Goal: Task Accomplishment & Management: Use online tool/utility

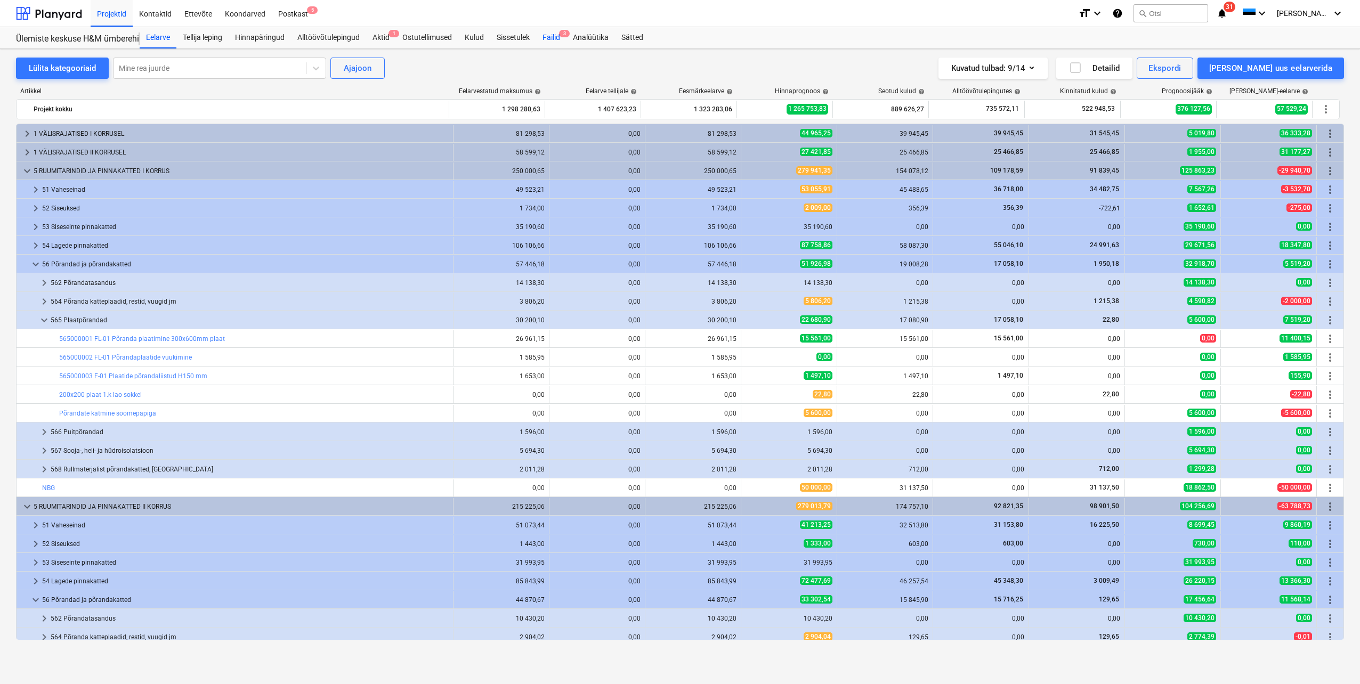
click at [551, 39] on div "Failid 3" at bounding box center [551, 37] width 30 height 21
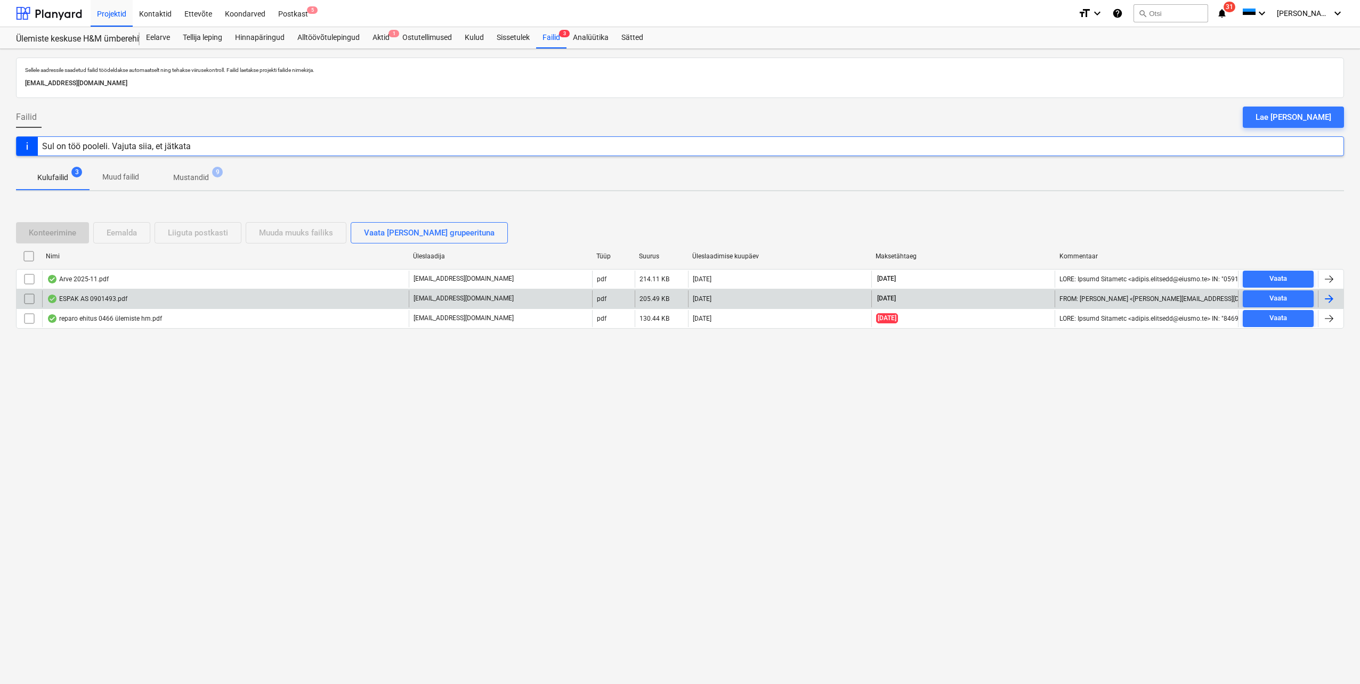
click at [1323, 297] on div at bounding box center [1328, 298] width 13 height 13
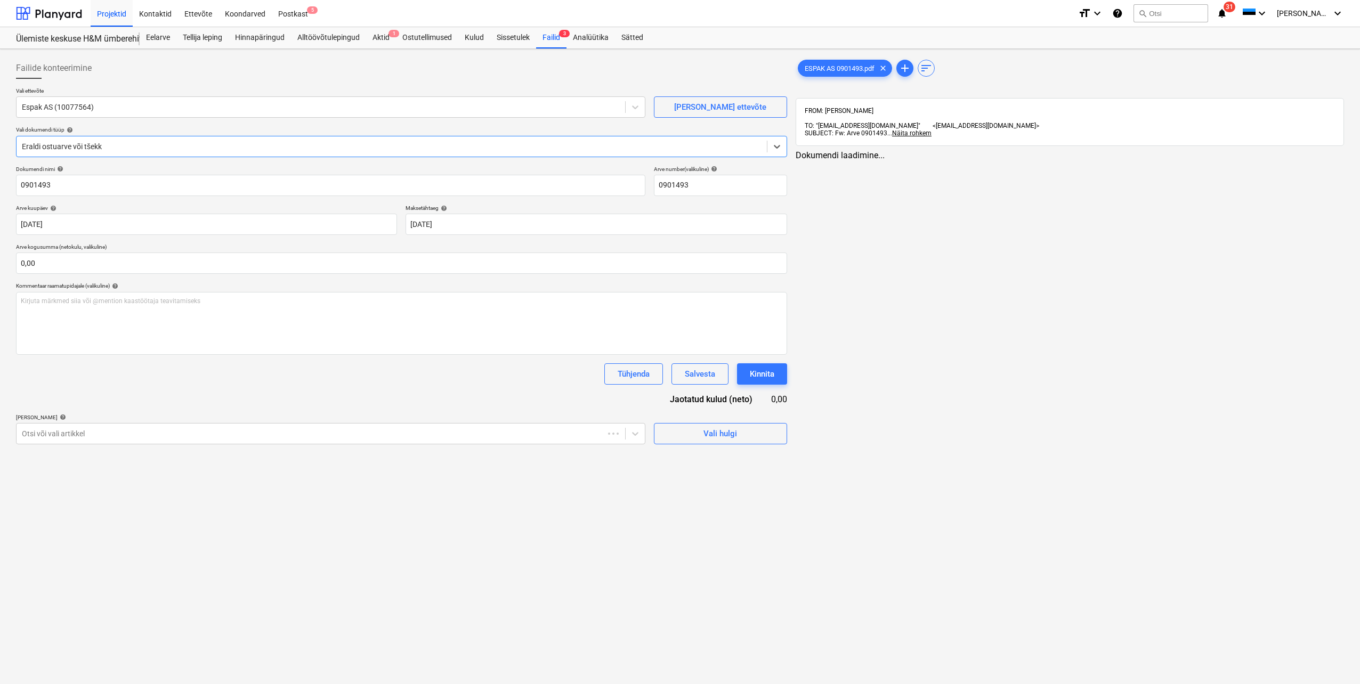
type input "0901493"
type input "[DATE]"
click at [690, 436] on span "Vali hulgi" at bounding box center [718, 434] width 107 height 14
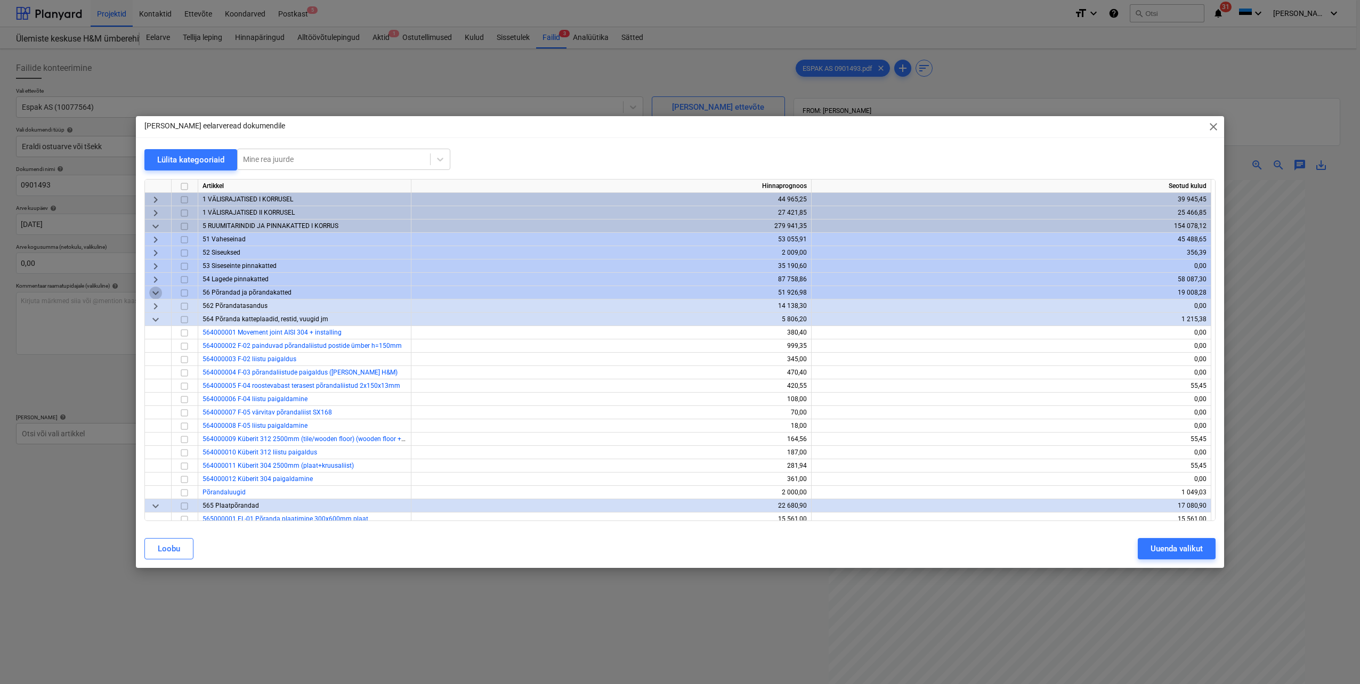
click at [154, 292] on span "keyboard_arrow_down" at bounding box center [155, 293] width 13 height 13
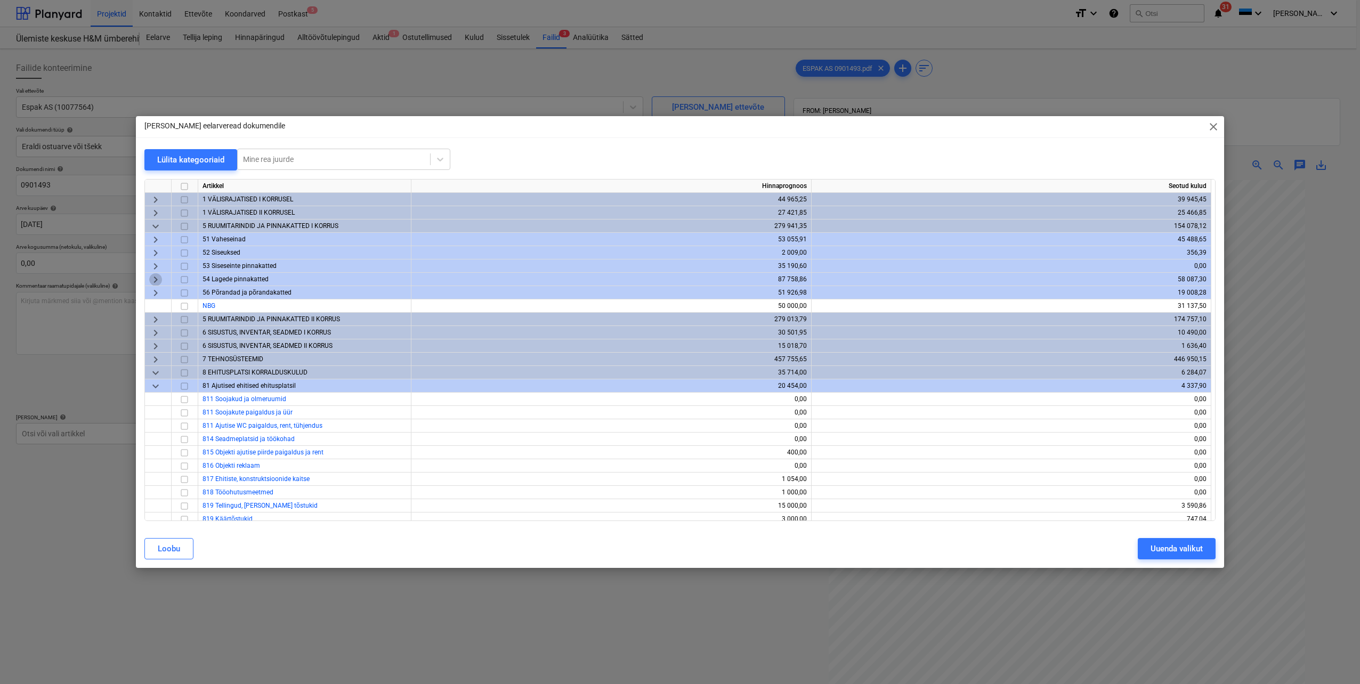
click at [152, 279] on span "keyboard_arrow_right" at bounding box center [155, 279] width 13 height 13
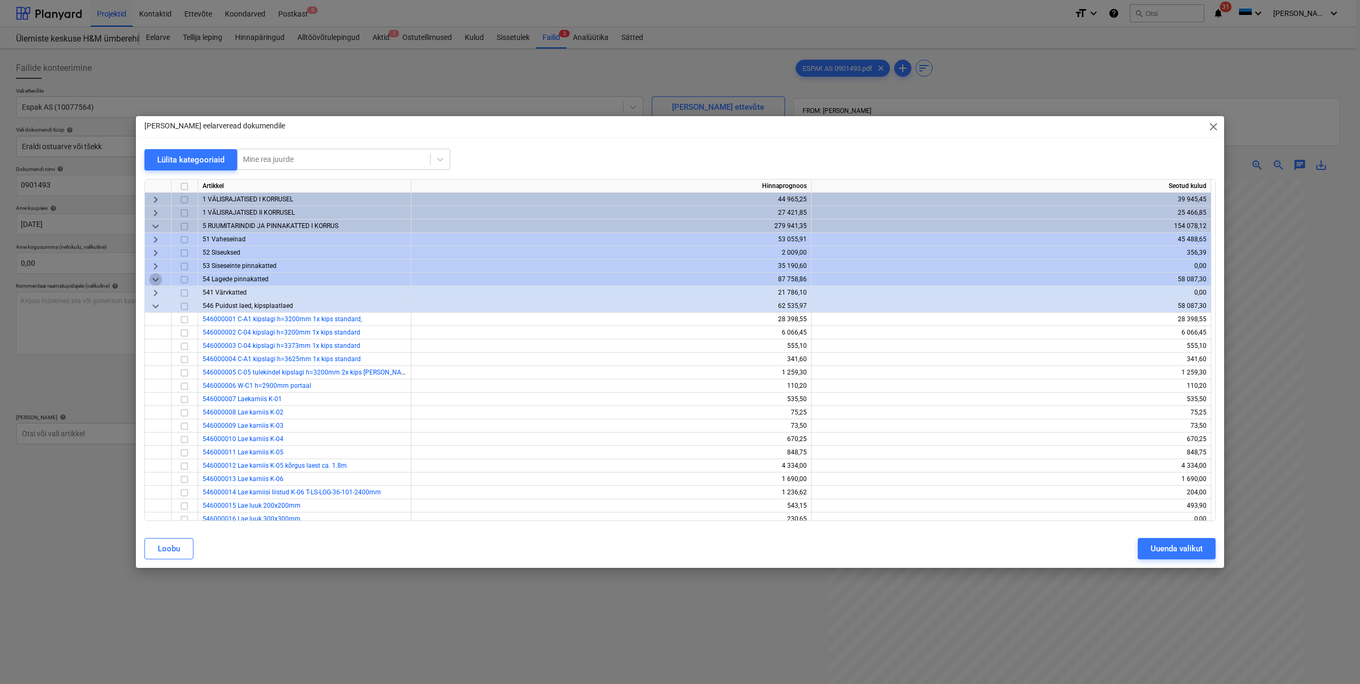
click at [154, 282] on span "keyboard_arrow_down" at bounding box center [155, 279] width 13 height 13
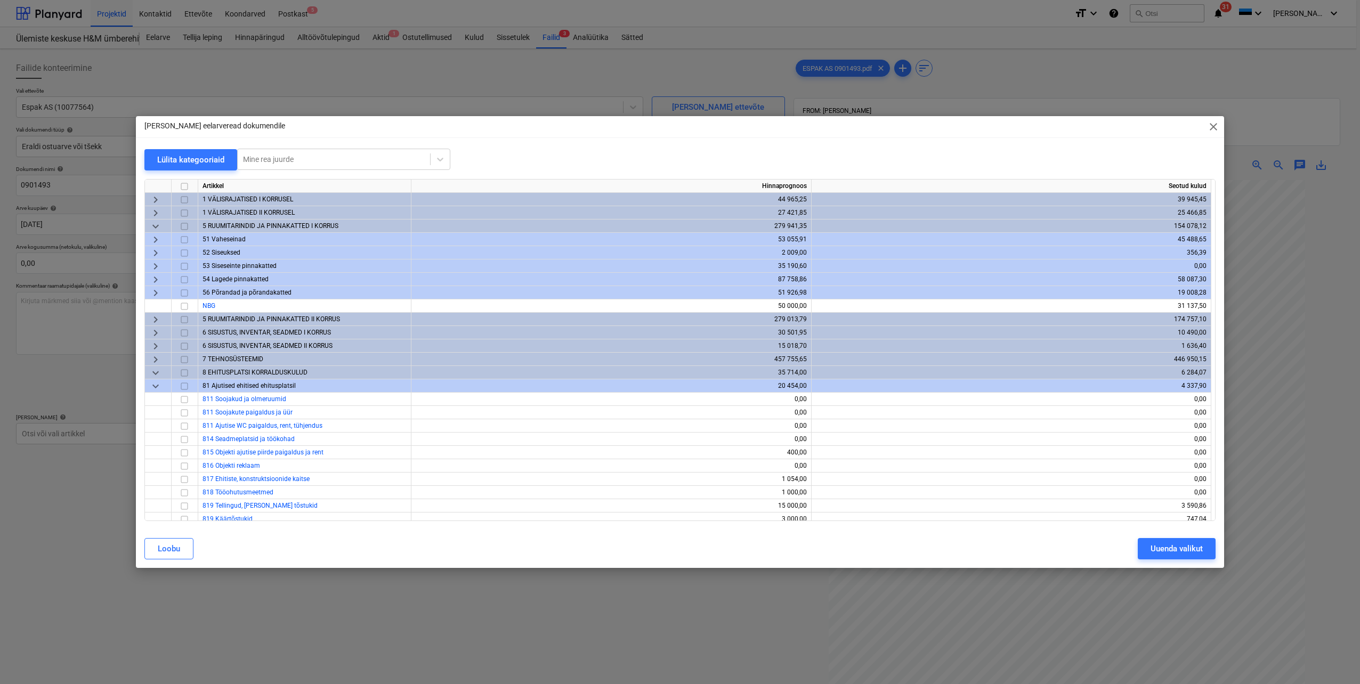
click at [152, 268] on span "keyboard_arrow_right" at bounding box center [155, 266] width 13 height 13
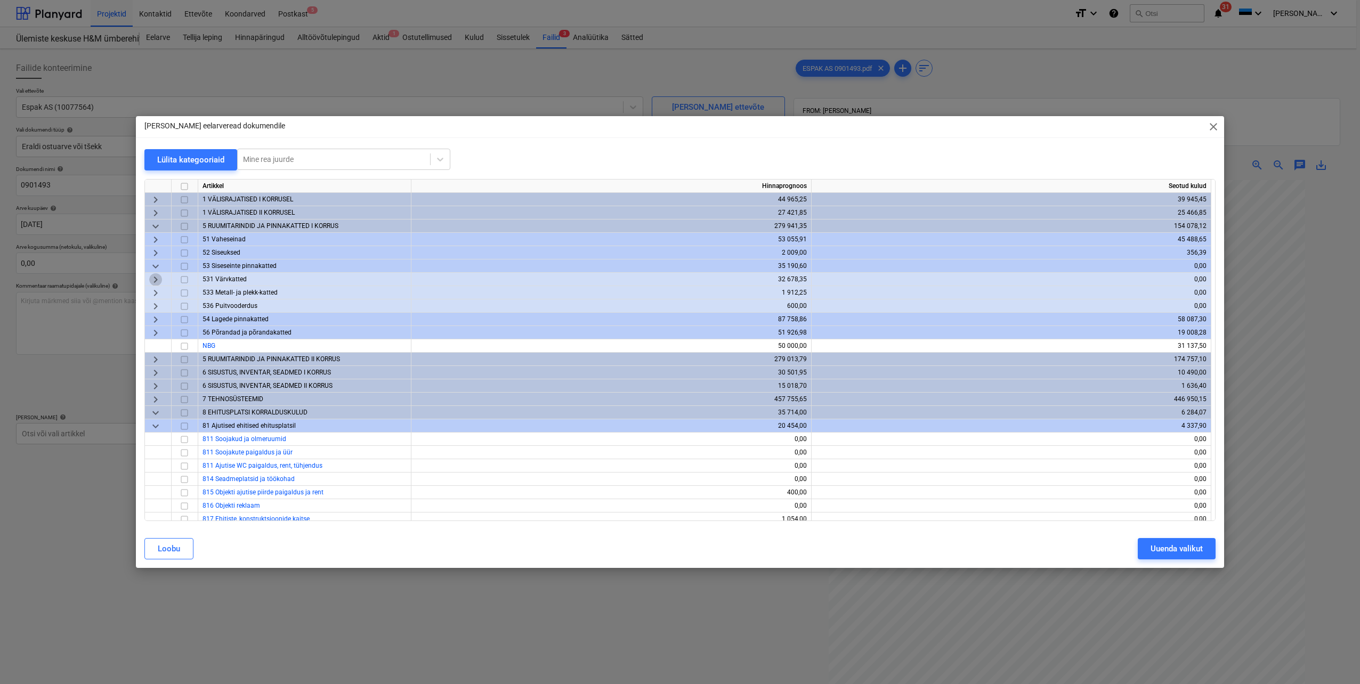
click at [158, 278] on span "keyboard_arrow_right" at bounding box center [155, 279] width 13 height 13
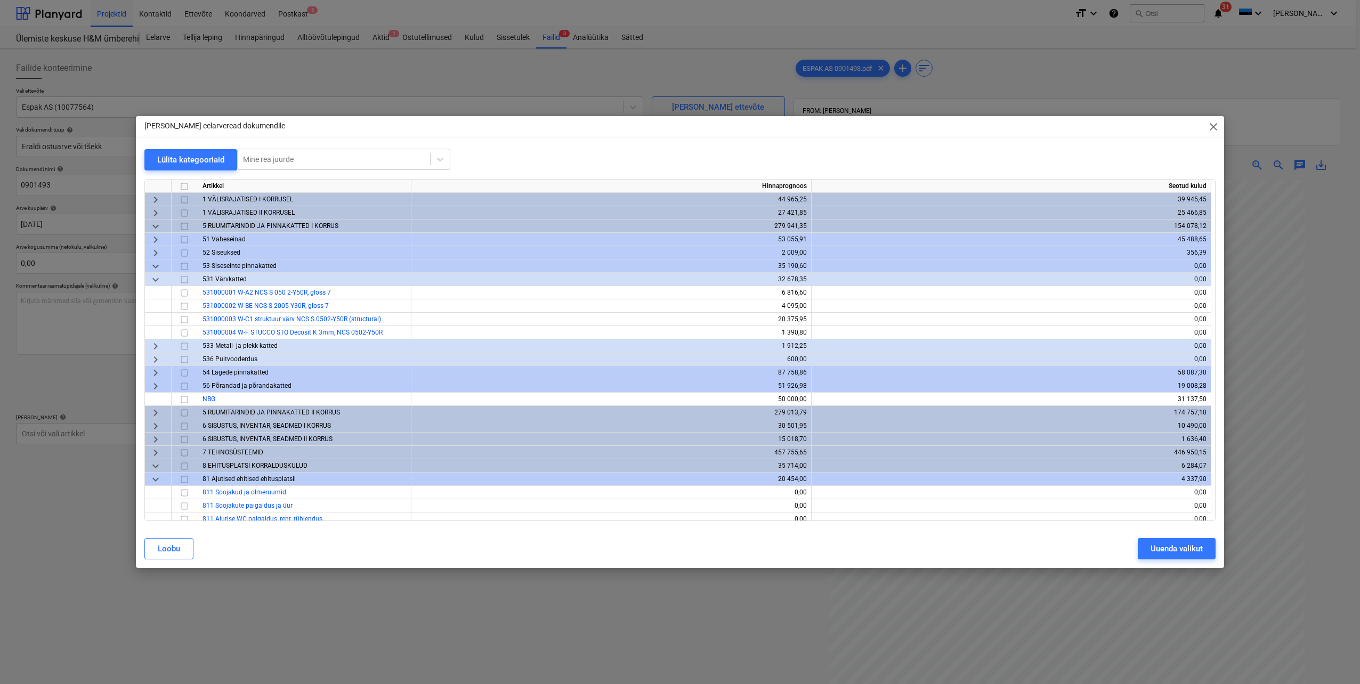
click at [153, 345] on span "keyboard_arrow_right" at bounding box center [155, 346] width 13 height 13
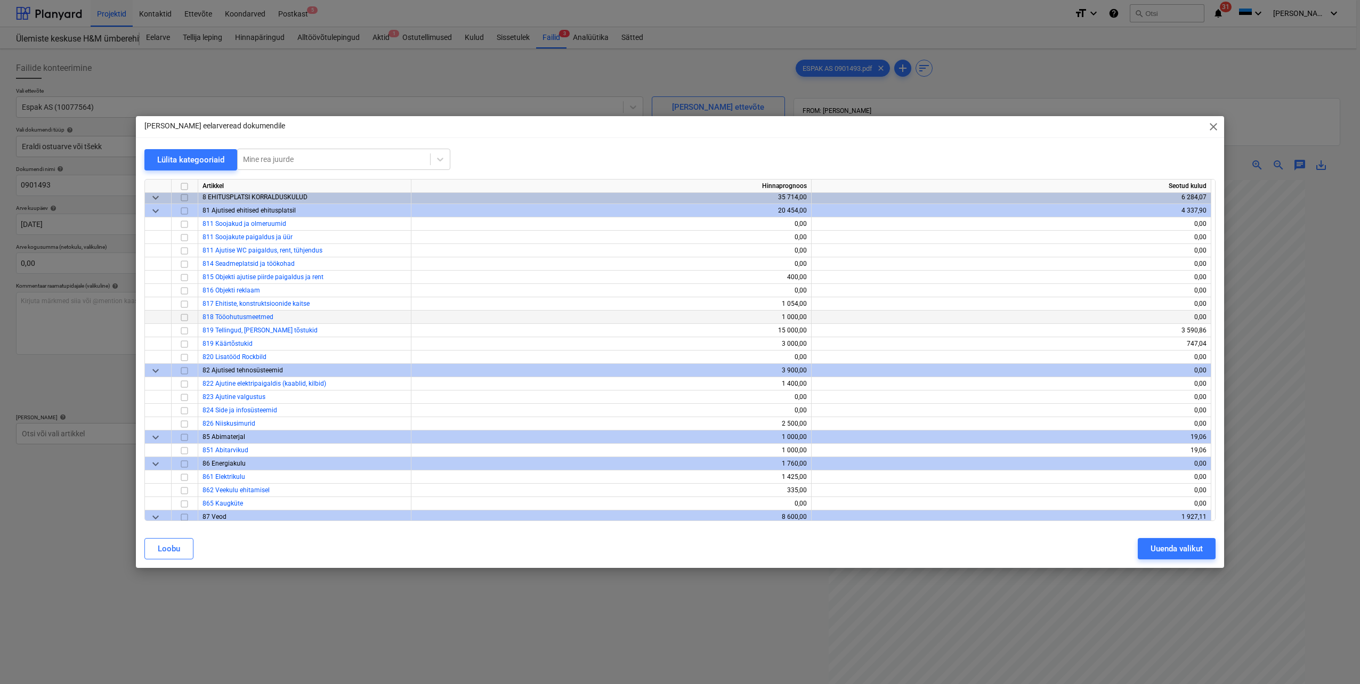
scroll to position [373, 0]
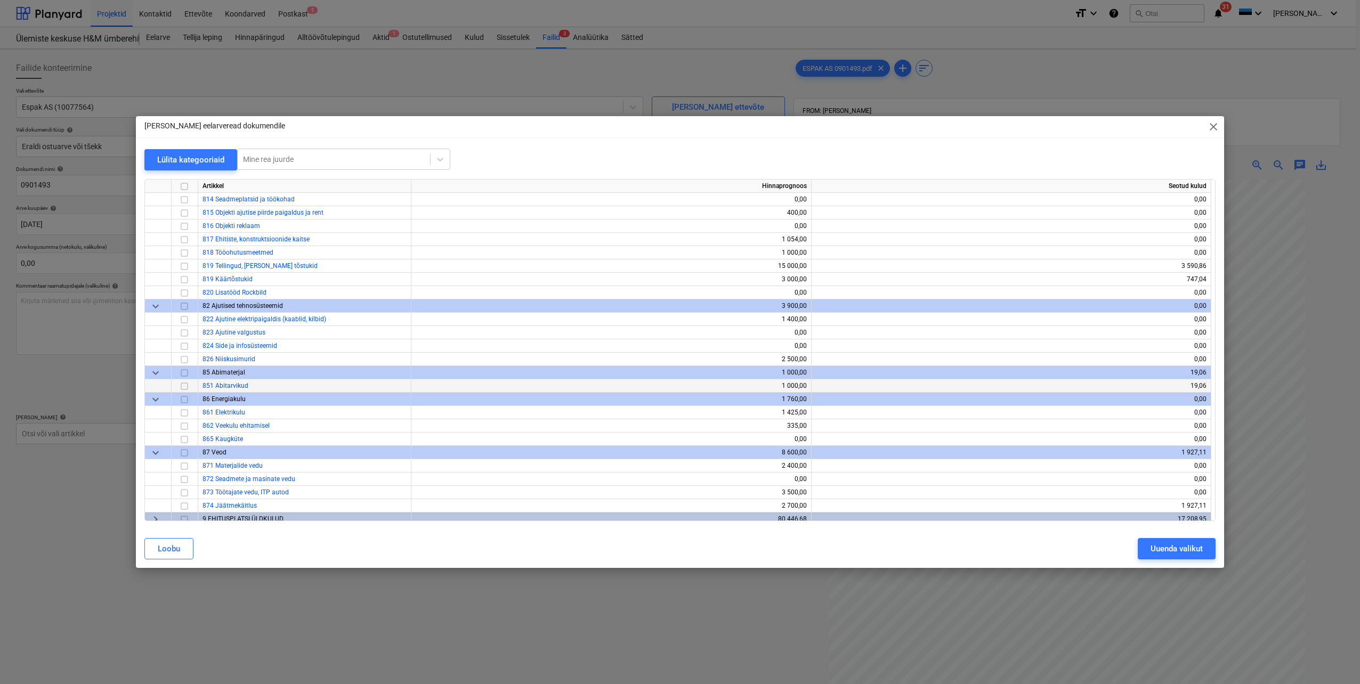
click at [184, 387] on input "checkbox" at bounding box center [184, 386] width 13 height 13
click at [1194, 558] on button "Uuenda valikut" at bounding box center [1176, 548] width 78 height 21
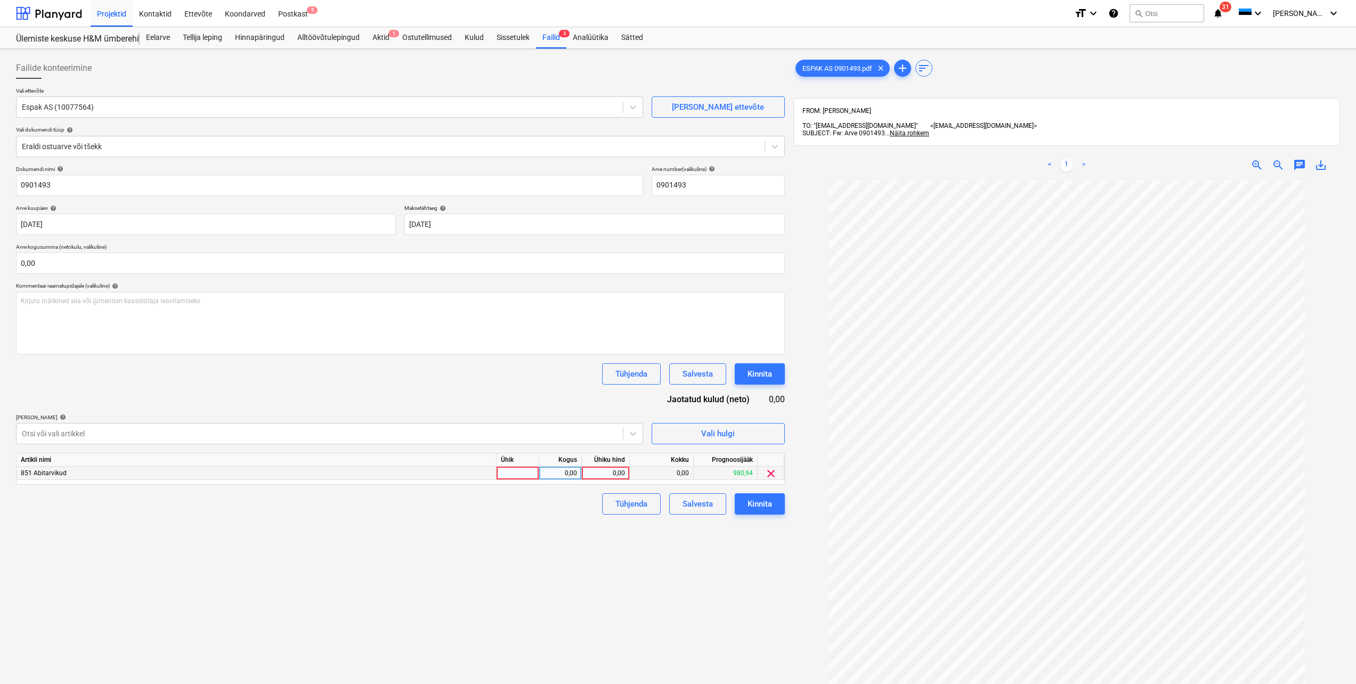
click at [530, 476] on div at bounding box center [518, 473] width 43 height 13
type input "tk"
click at [565, 474] on div "0,00" at bounding box center [560, 473] width 34 height 13
type input "1"
click at [596, 475] on div "0,00" at bounding box center [605, 473] width 39 height 13
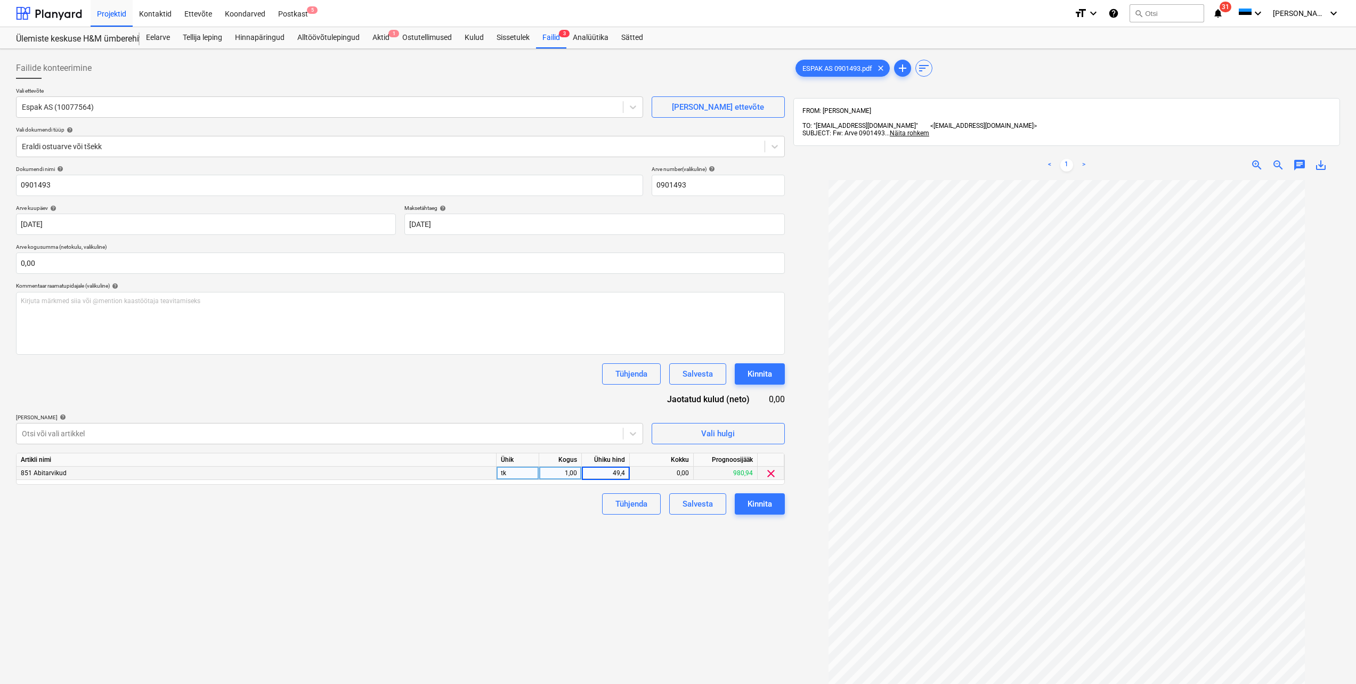
type input "49,40"
click at [689, 558] on div "Failide konteerimine Vali ettevõte Espak AS (10077564) [PERSON_NAME] ettevõte V…" at bounding box center [400, 445] width 777 height 785
click at [110, 259] on input "text" at bounding box center [400, 263] width 769 height 21
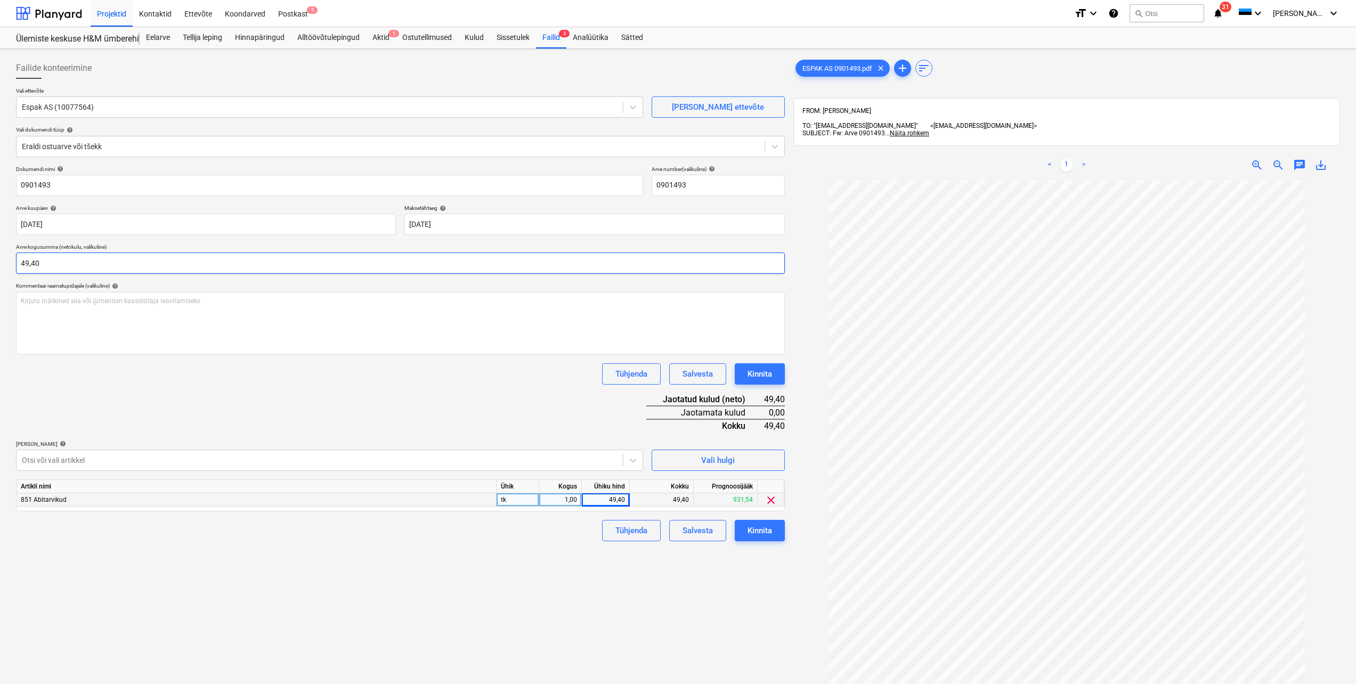
type input "49,40"
click at [295, 585] on div "Failide konteerimine Vali ettevõte Espak AS (10077564) [PERSON_NAME] ettevõte V…" at bounding box center [400, 445] width 777 height 785
click at [750, 536] on div "Kinnita" at bounding box center [759, 531] width 25 height 14
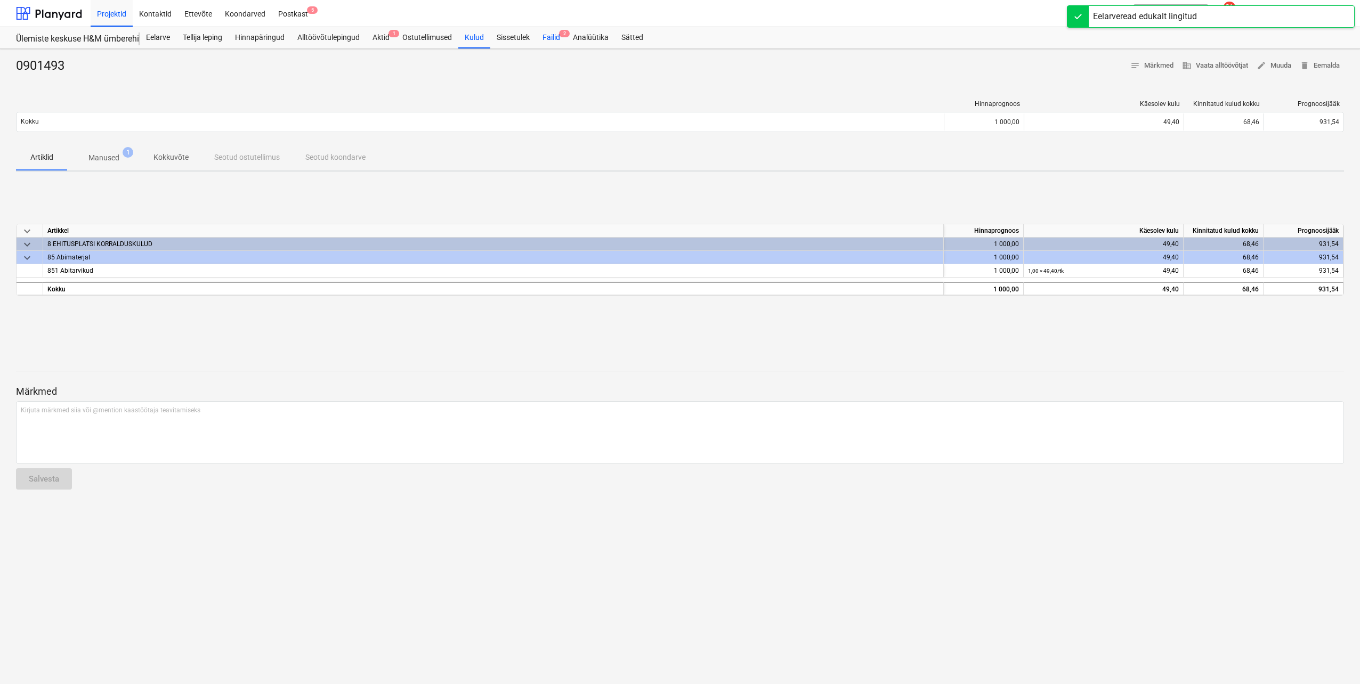
click at [562, 37] on div "Failid 2" at bounding box center [551, 37] width 30 height 21
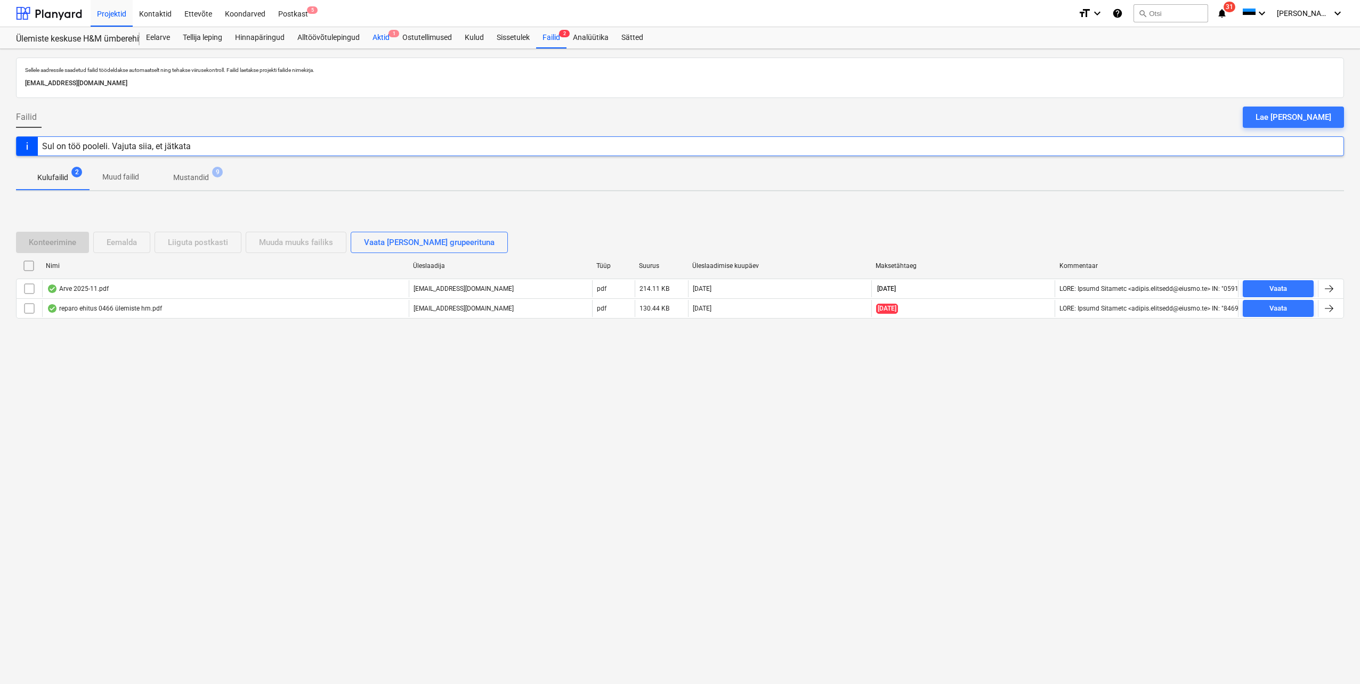
click at [377, 34] on div "Aktid 1" at bounding box center [381, 37] width 30 height 21
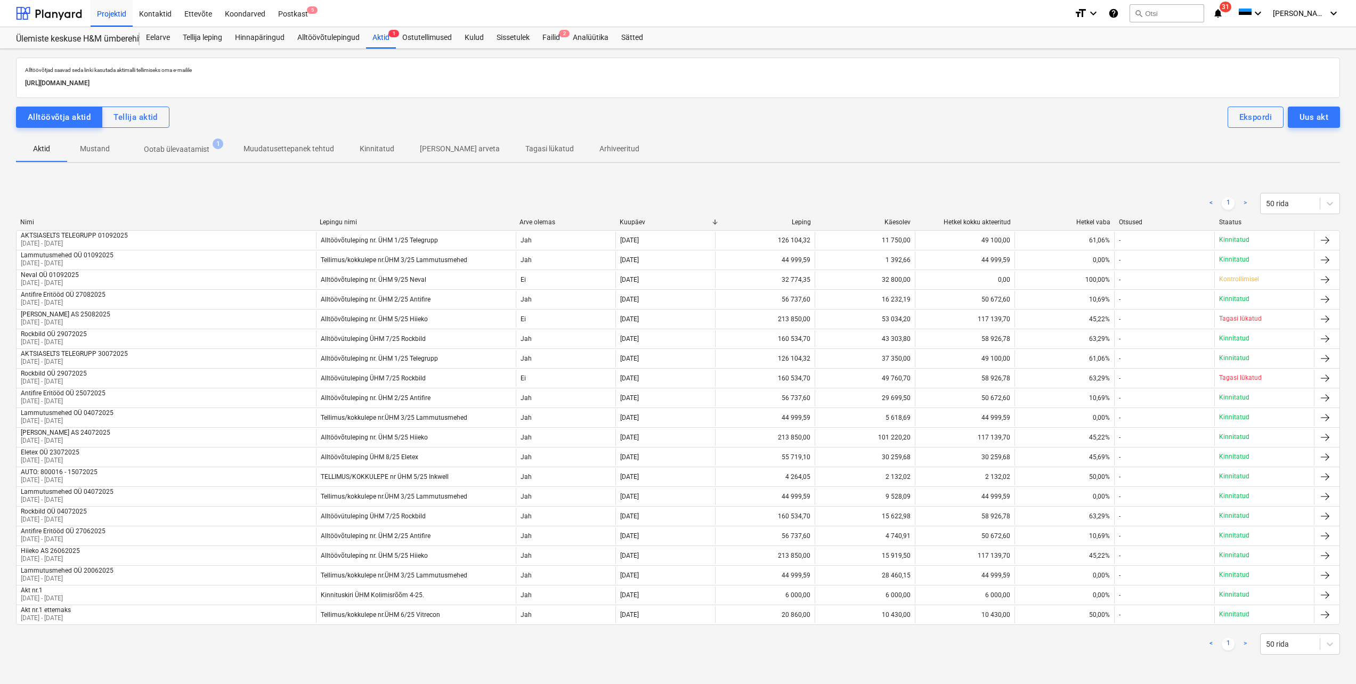
click at [166, 152] on p "Ootab ülevaatamist" at bounding box center [177, 149] width 66 height 11
